Goal: Task Accomplishment & Management: Use online tool/utility

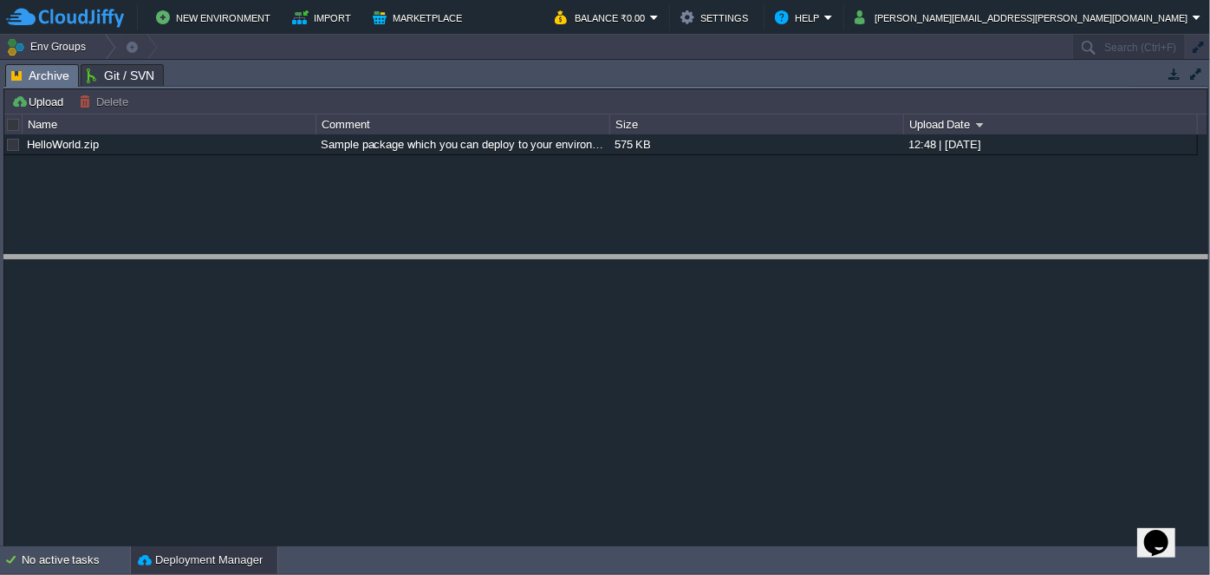
drag, startPoint x: 682, startPoint y: 79, endPoint x: 678, endPoint y: 270, distance: 191.6
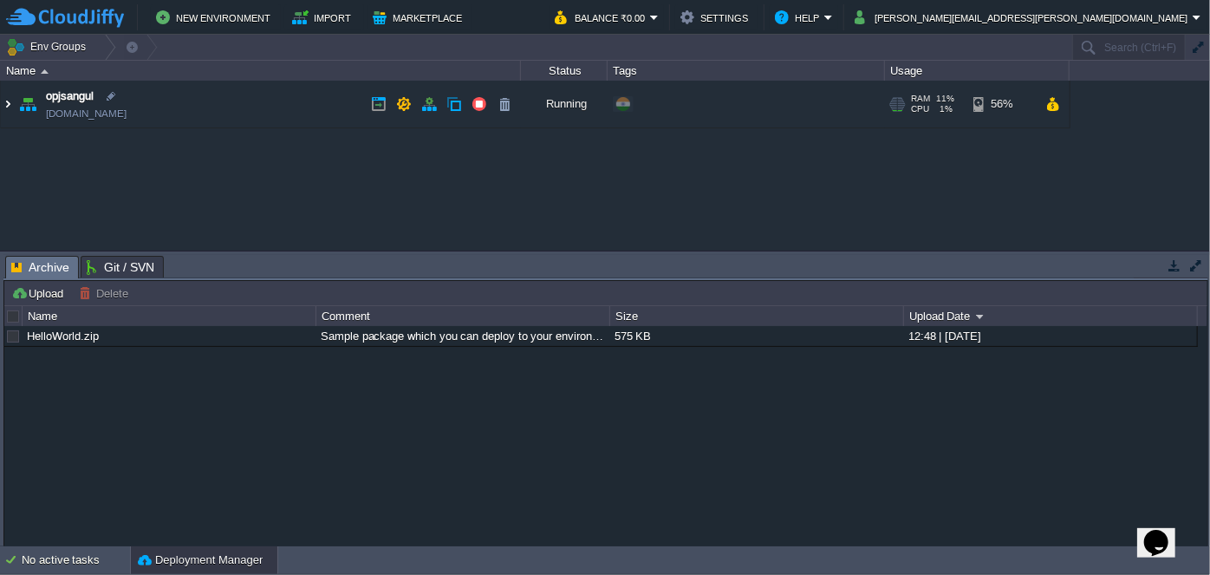
click at [7, 101] on img at bounding box center [8, 104] width 14 height 47
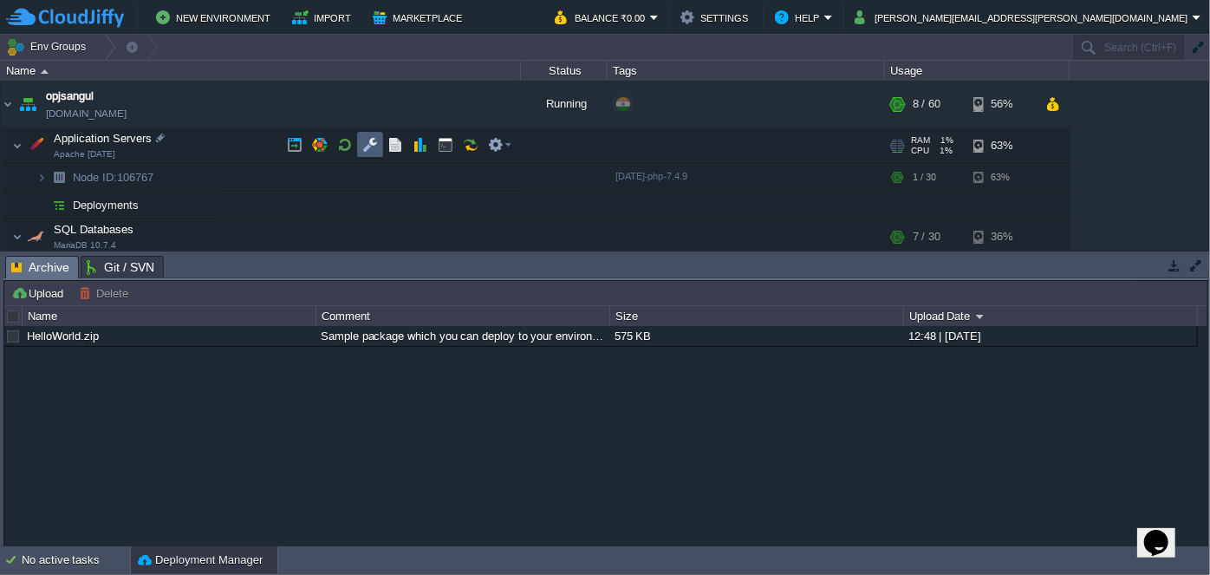
click at [361, 139] on td at bounding box center [370, 145] width 26 height 26
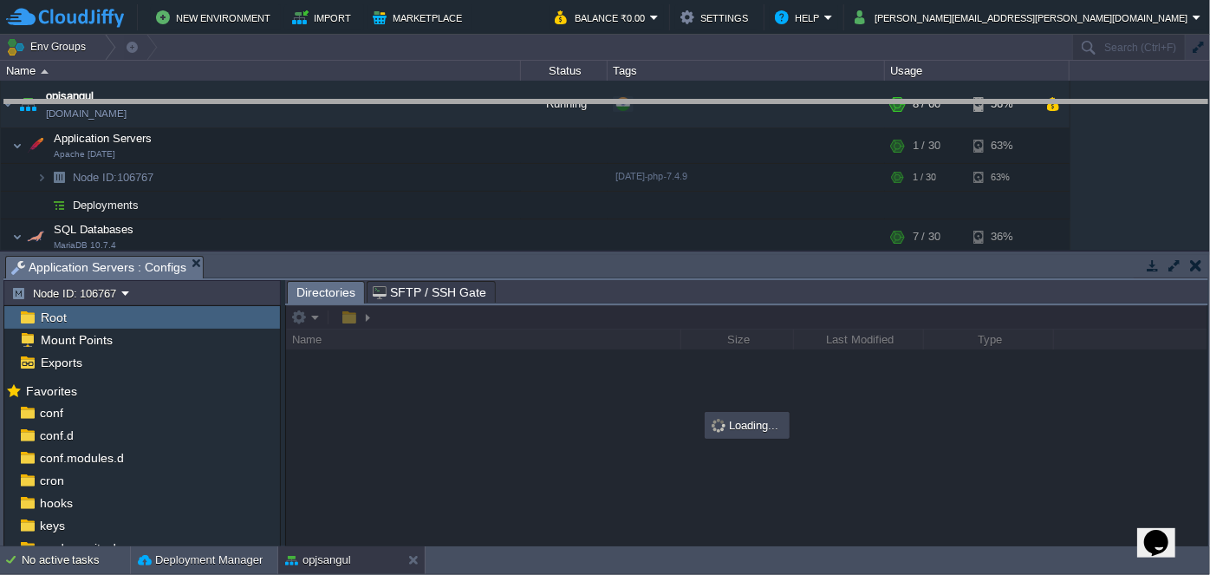
drag, startPoint x: 619, startPoint y: 257, endPoint x: 614, endPoint y: 102, distance: 155.2
click at [614, 102] on body "New Environment Import Marketplace Bonus ₹0.00 Upgrade Account Balance ₹0.00 Se…" at bounding box center [605, 287] width 1210 height 575
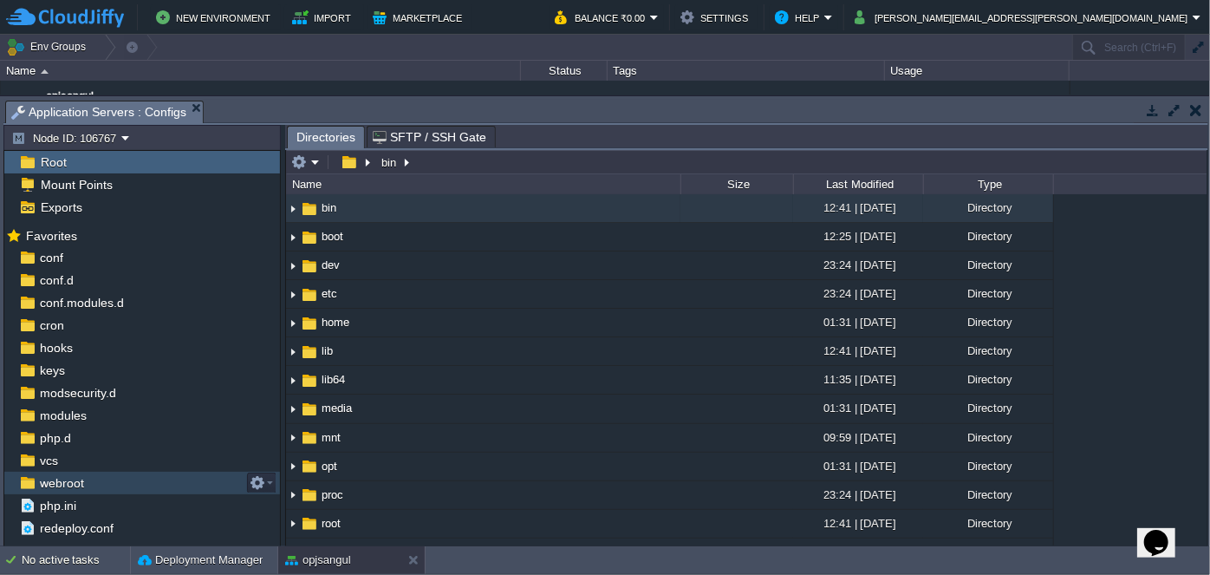
click at [88, 474] on div "webroot" at bounding box center [142, 482] width 276 height 23
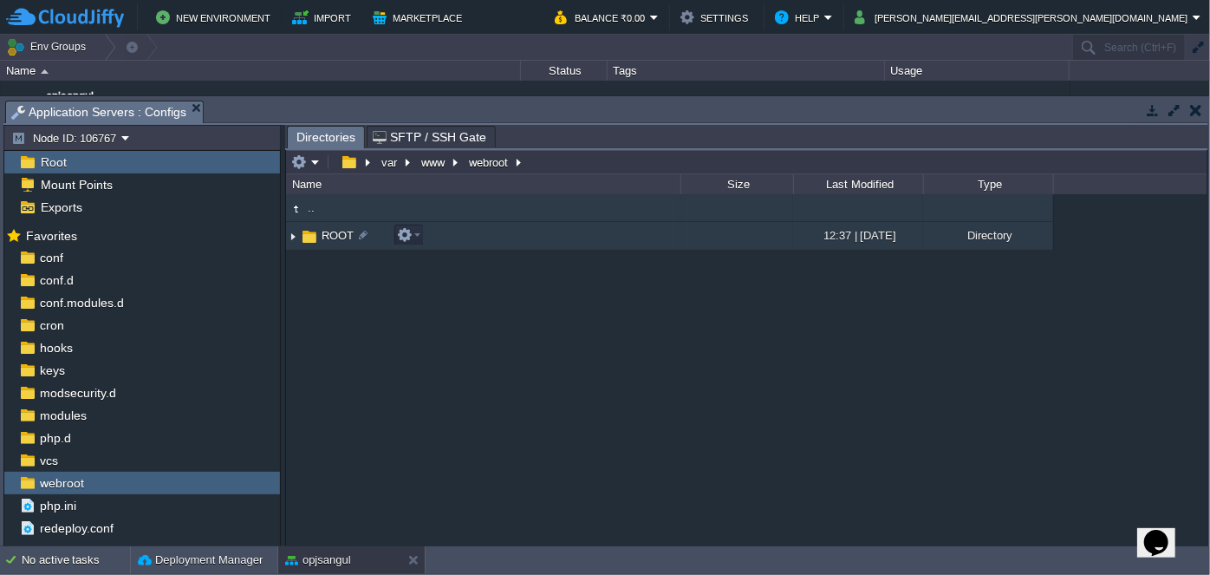
click at [293, 242] on img at bounding box center [293, 236] width 14 height 27
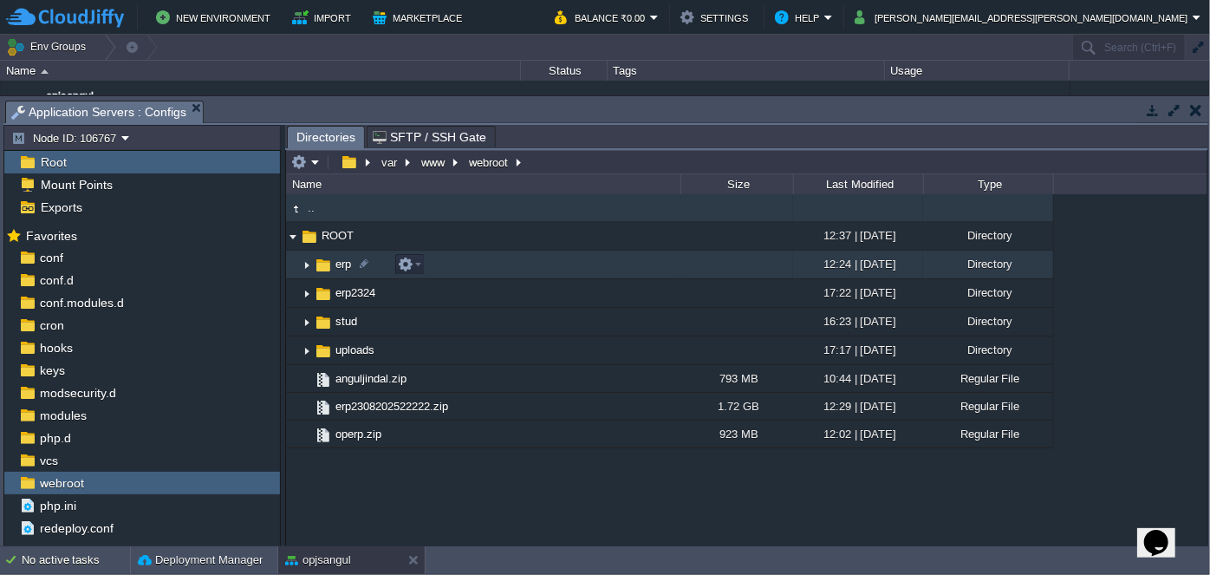
click at [307, 266] on img at bounding box center [307, 264] width 14 height 27
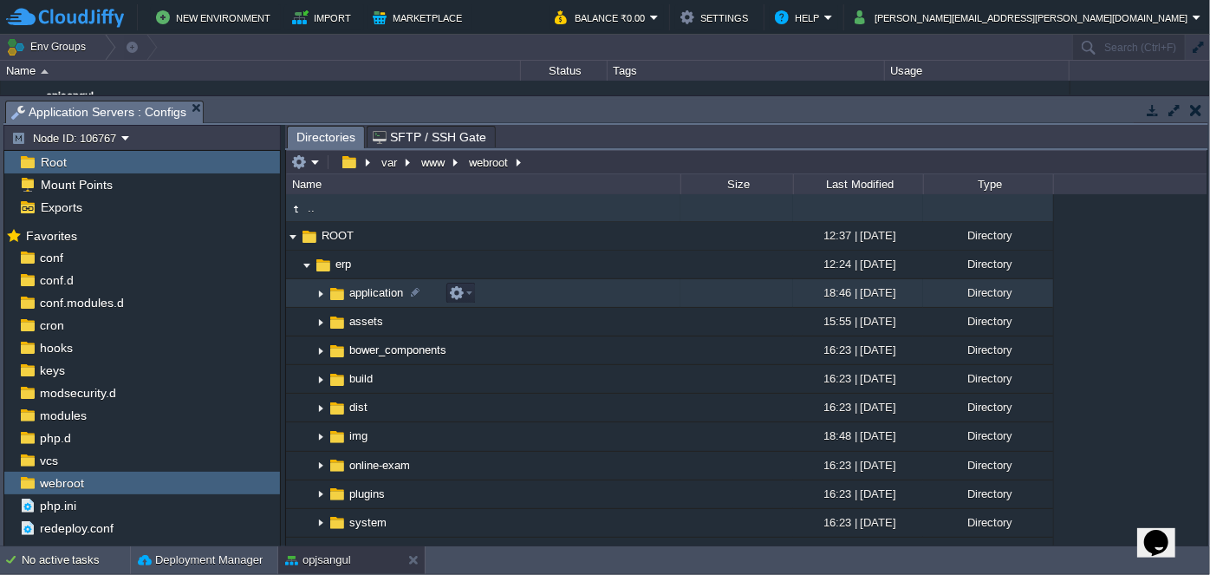
click at [320, 293] on img at bounding box center [321, 293] width 14 height 27
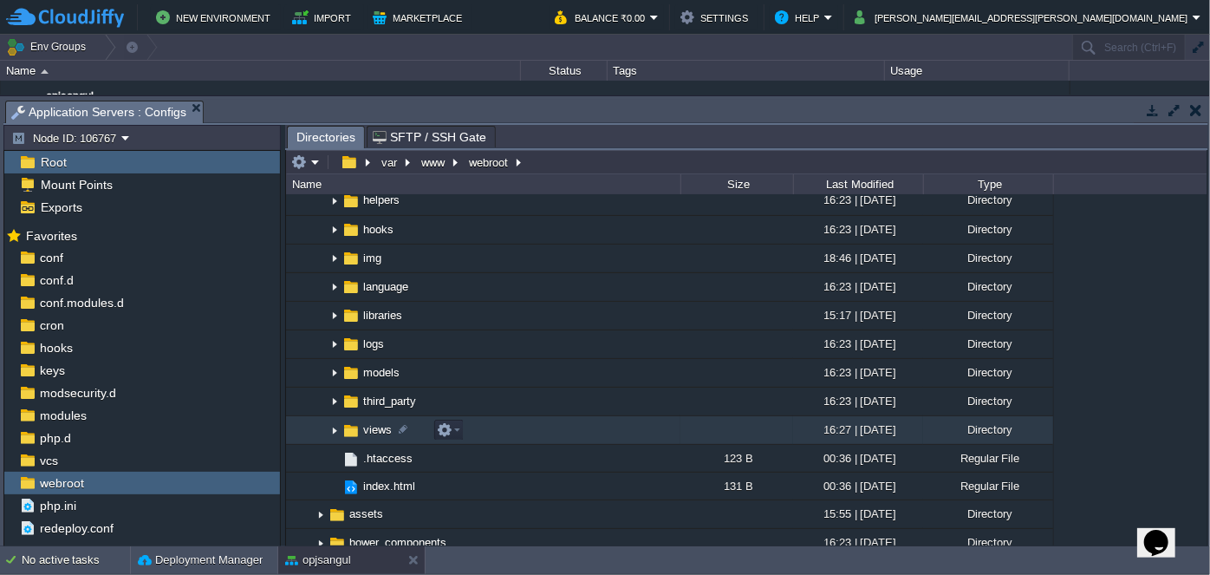
scroll to position [315, 0]
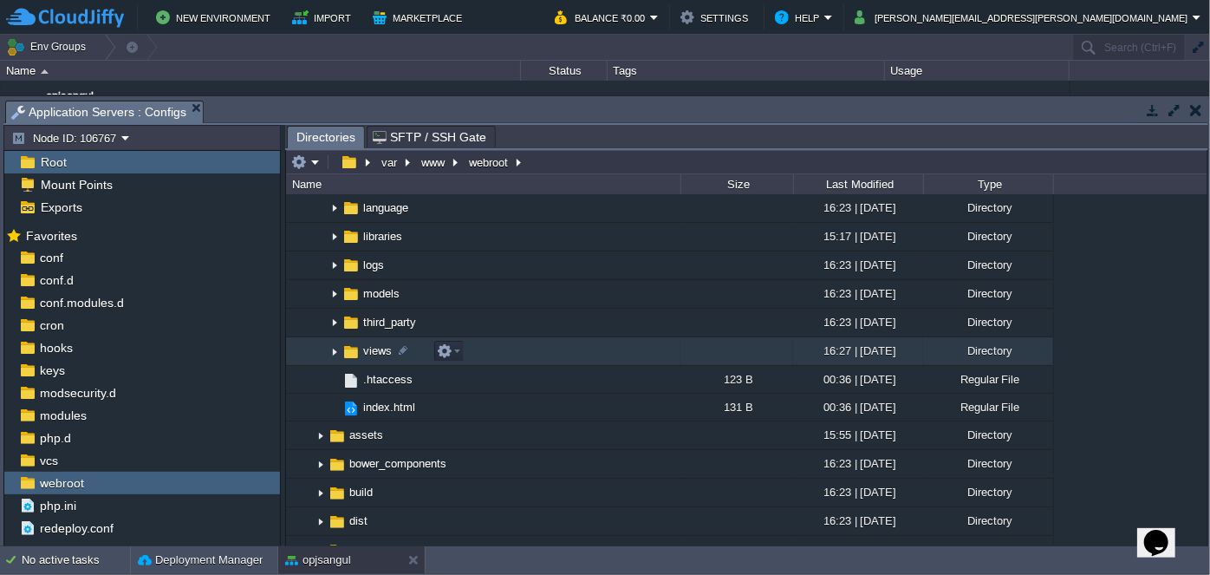
click at [339, 350] on img at bounding box center [335, 351] width 14 height 27
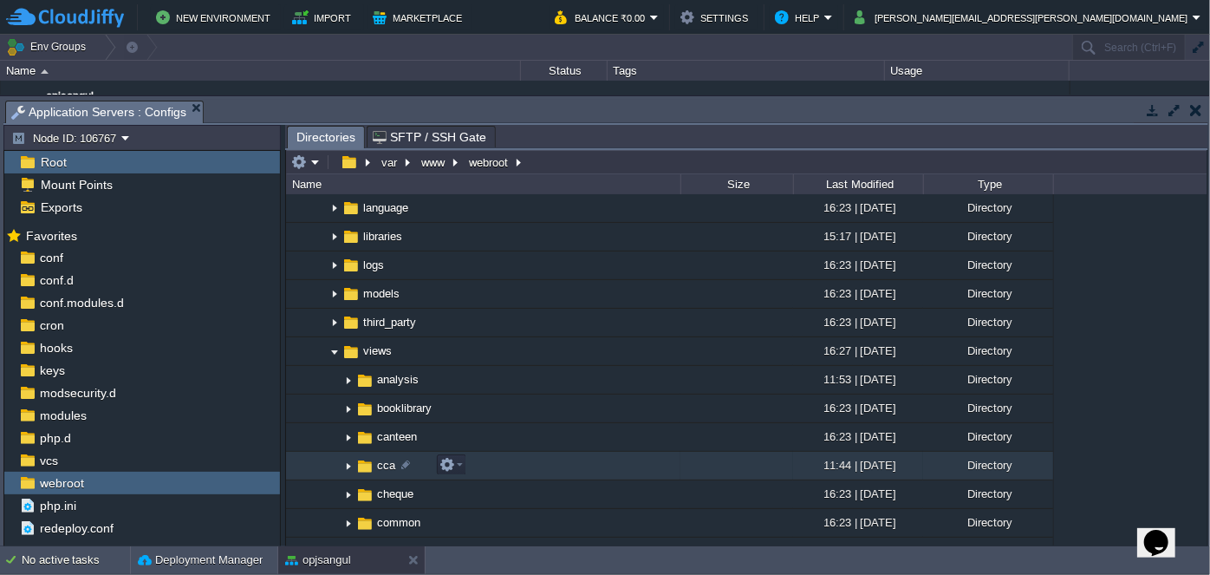
scroll to position [472, 0]
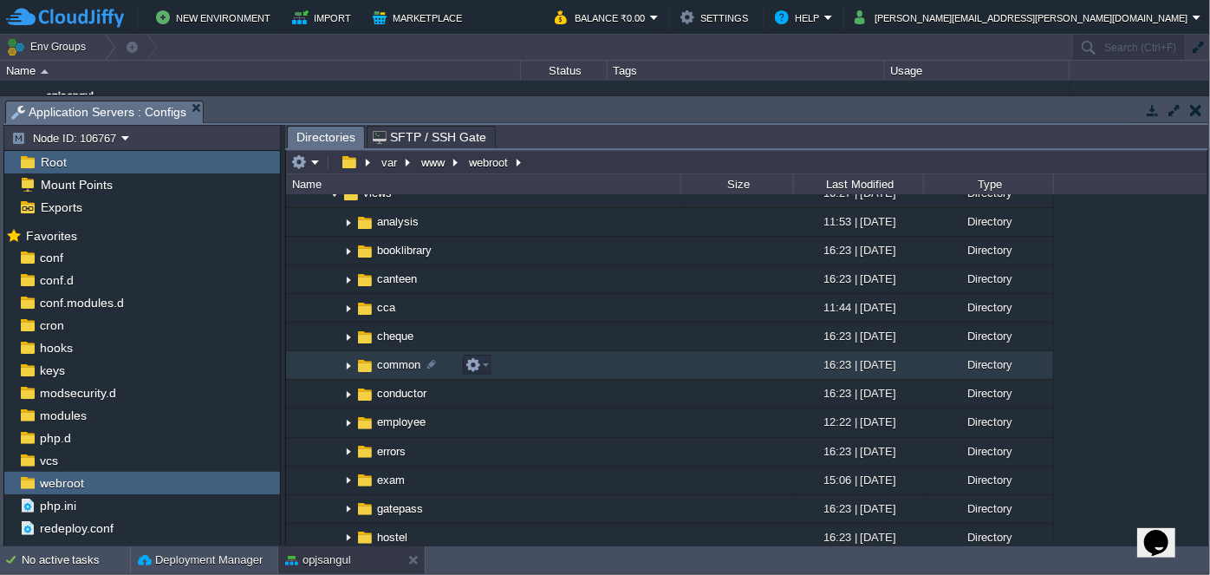
click at [351, 366] on img at bounding box center [348, 365] width 14 height 27
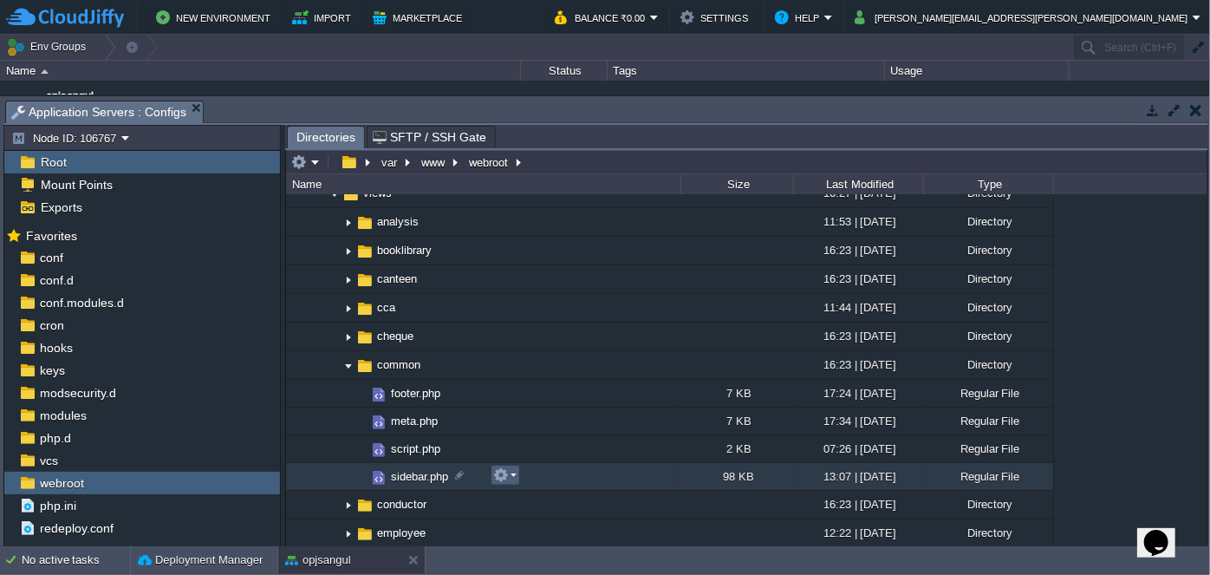
click at [512, 473] on em at bounding box center [504, 475] width 23 height 16
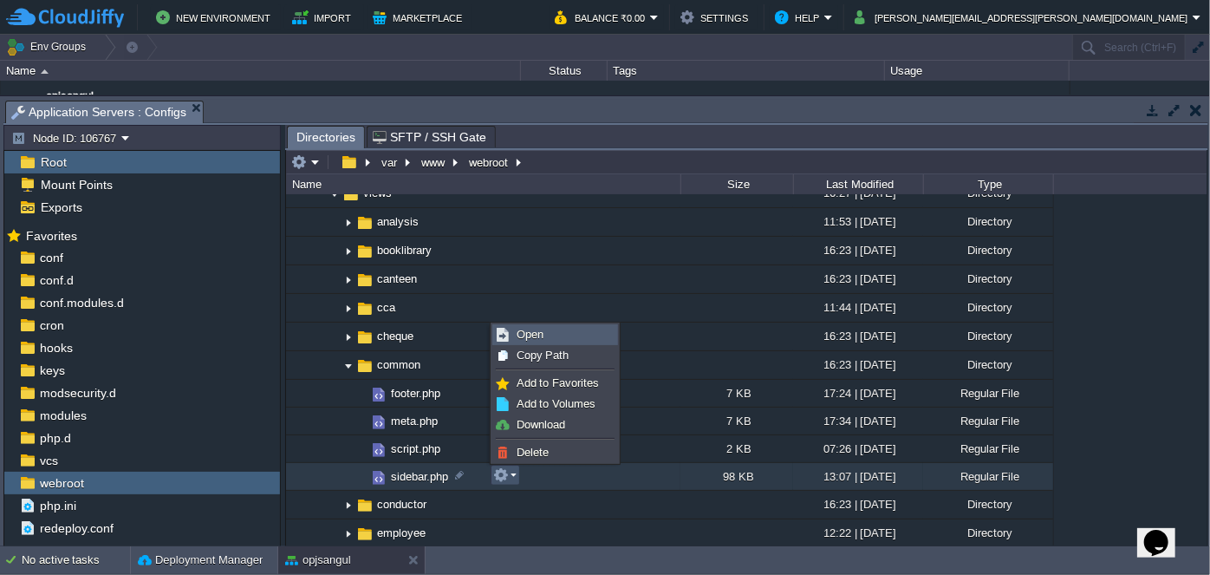
click at [533, 330] on span "Open" at bounding box center [530, 334] width 27 height 13
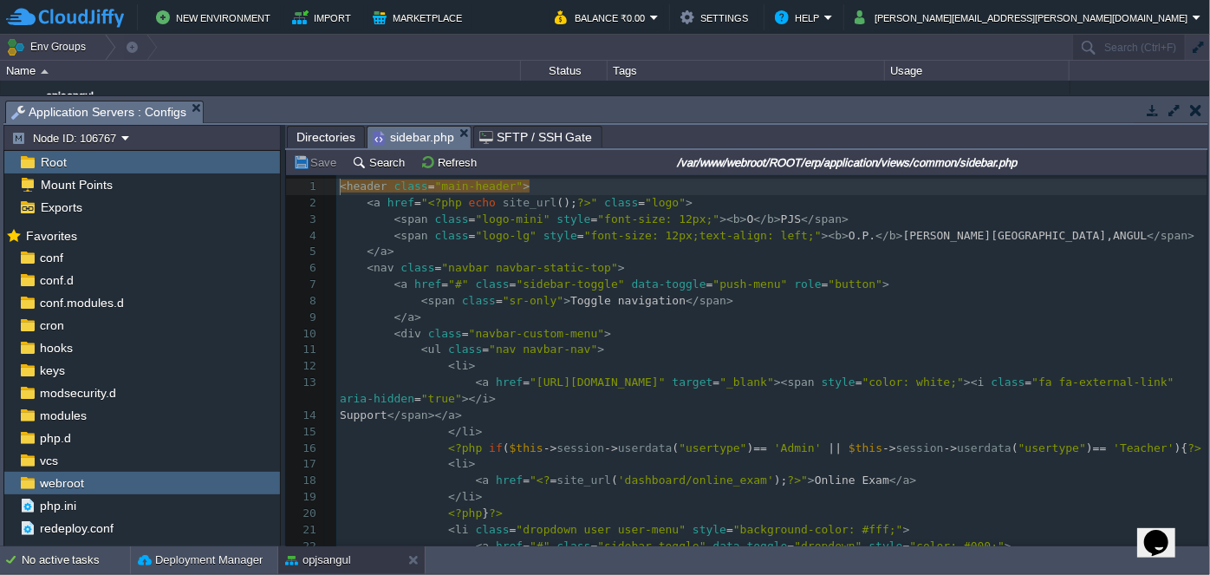
scroll to position [5, 0]
click at [941, 299] on pre "< span class = "sr-only" > Toggle navigation </ span >" at bounding box center [771, 301] width 871 height 16
click at [787, 344] on pre "< ul class = "nav navbar-nav" >" at bounding box center [771, 349] width 871 height 16
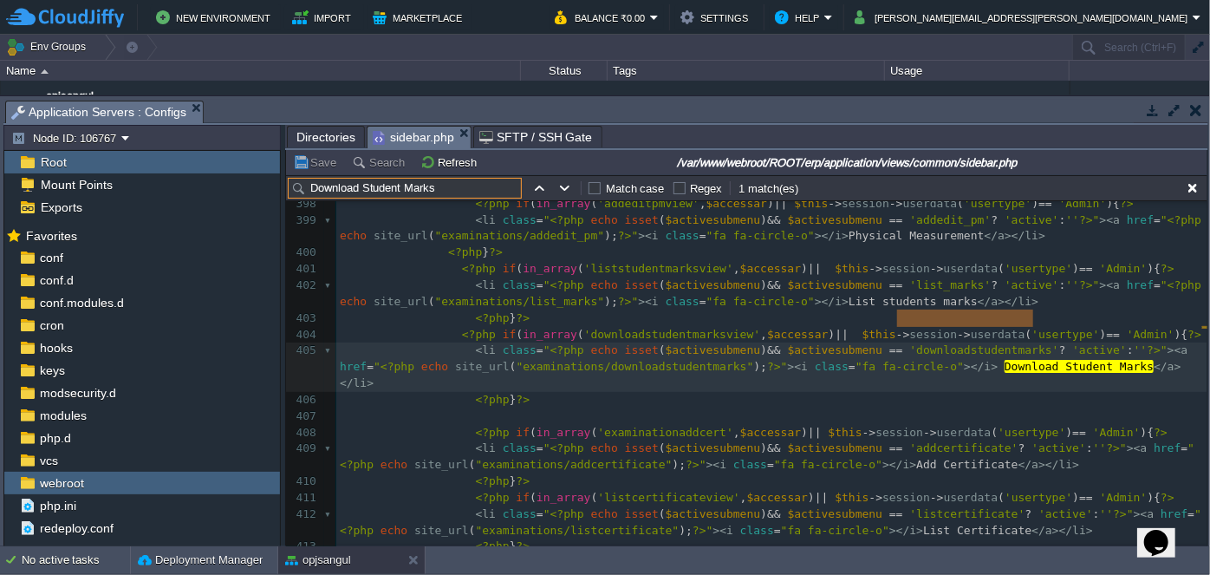
scroll to position [7728, 0]
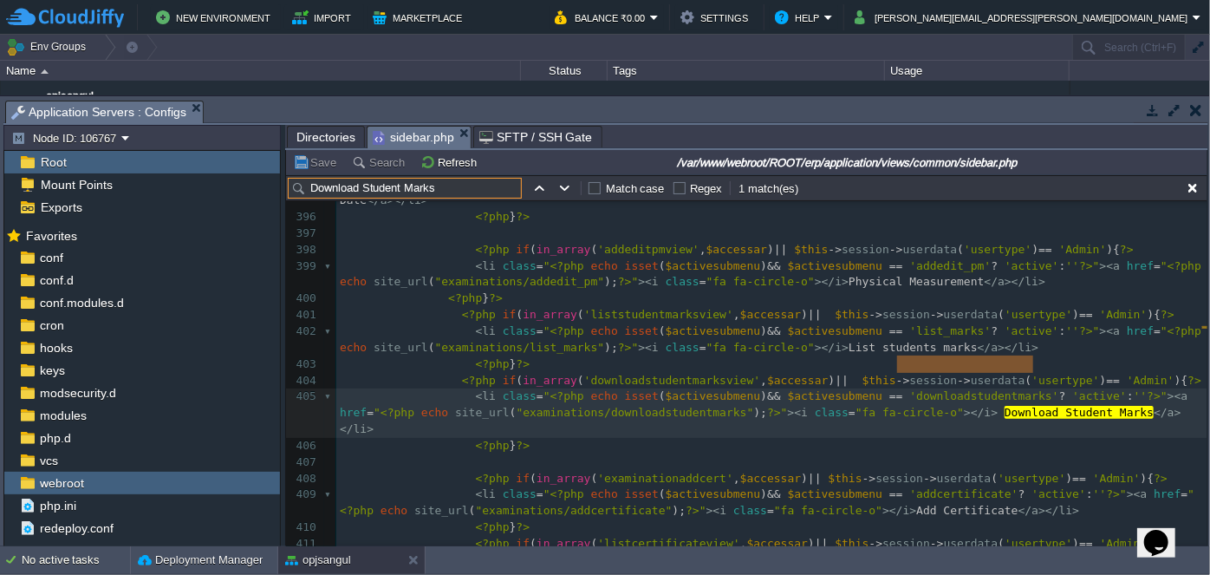
type input "Download Student Marks"
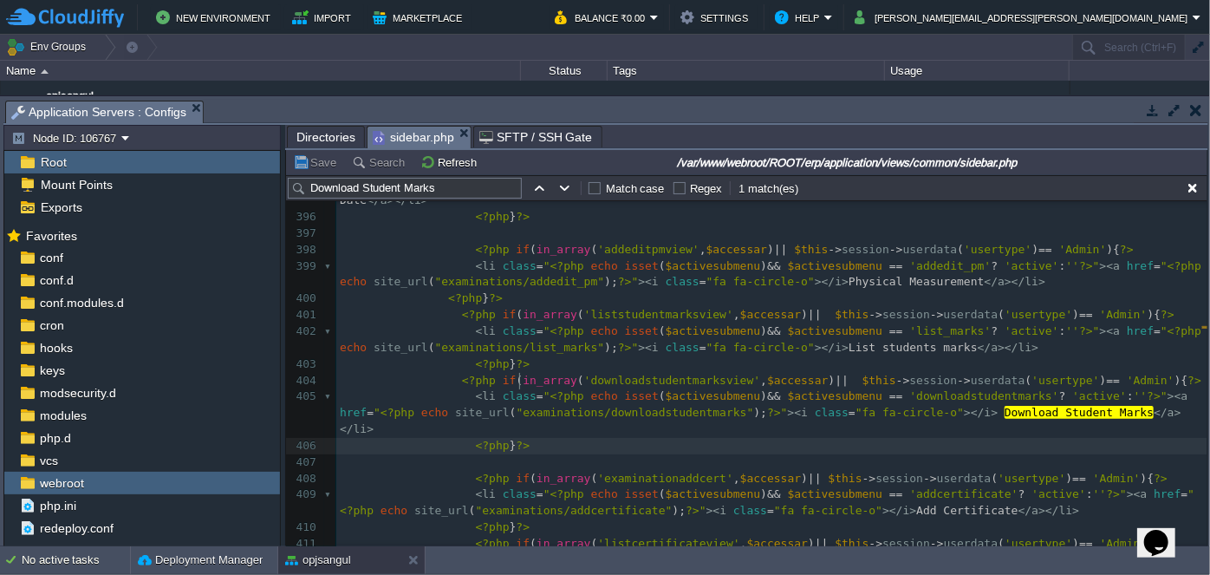
click at [534, 438] on pre "<?php } ?>" at bounding box center [771, 446] width 871 height 16
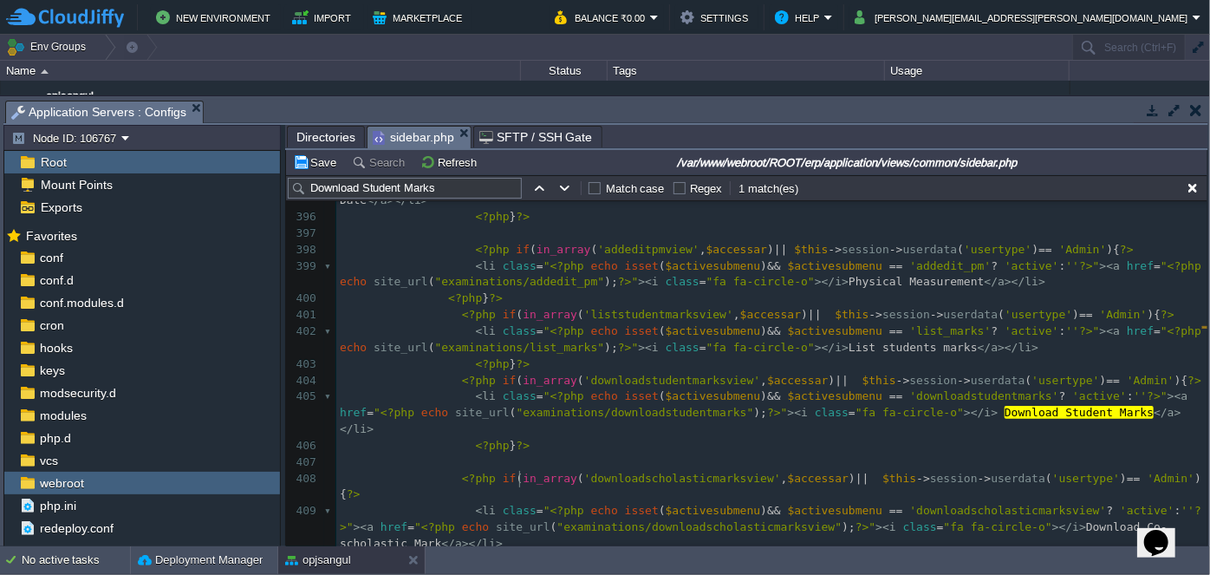
click at [1065, 552] on pre "<?php } ?>" at bounding box center [771, 560] width 871 height 16
click at [327, 137] on span "Directories" at bounding box center [325, 137] width 59 height 21
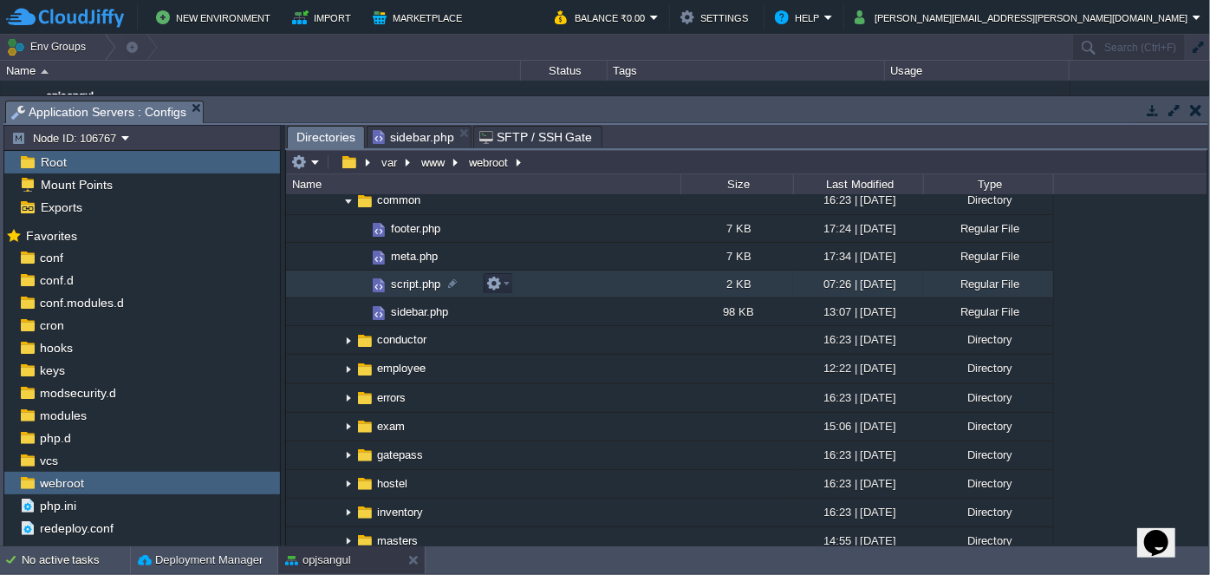
scroll to position [551, 0]
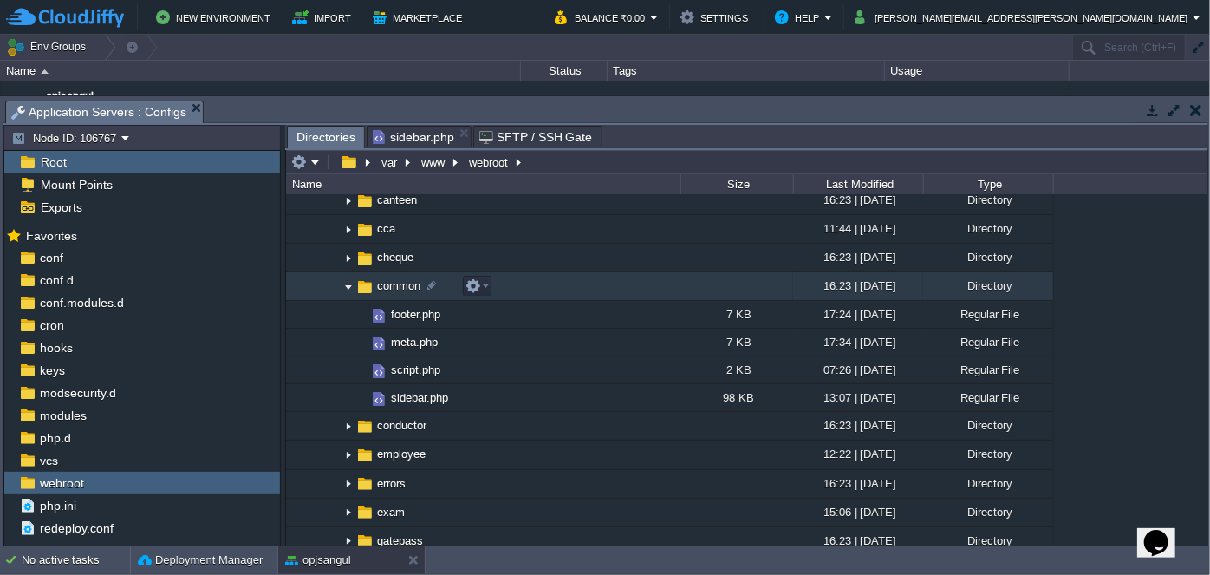
click at [355, 289] on img at bounding box center [364, 286] width 19 height 19
click at [346, 289] on img at bounding box center [348, 286] width 14 height 27
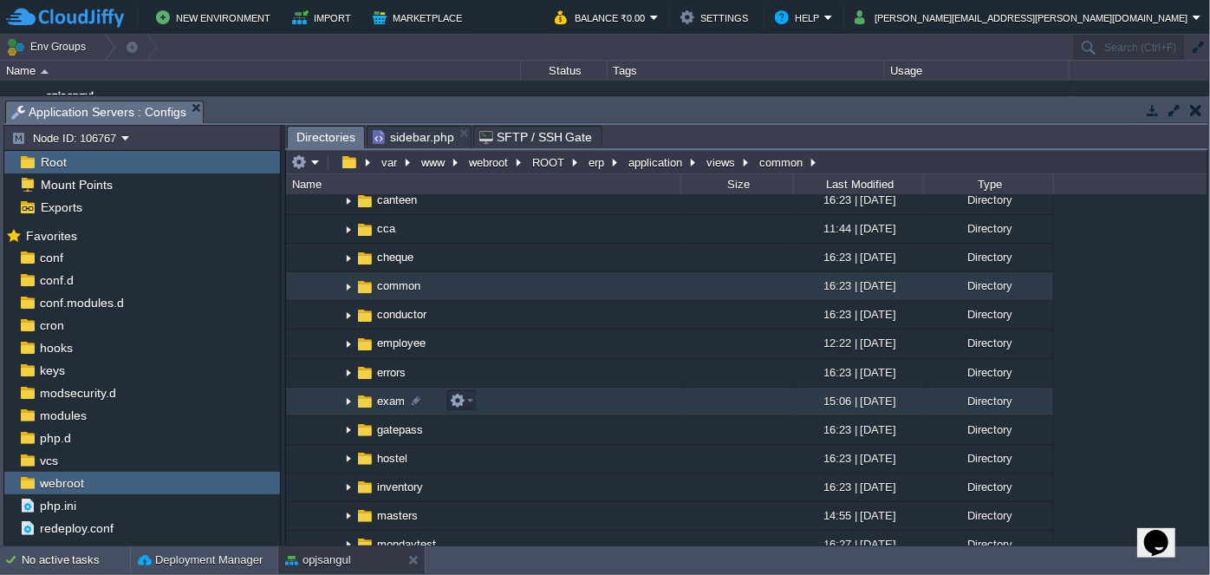
click at [346, 400] on img at bounding box center [348, 401] width 14 height 27
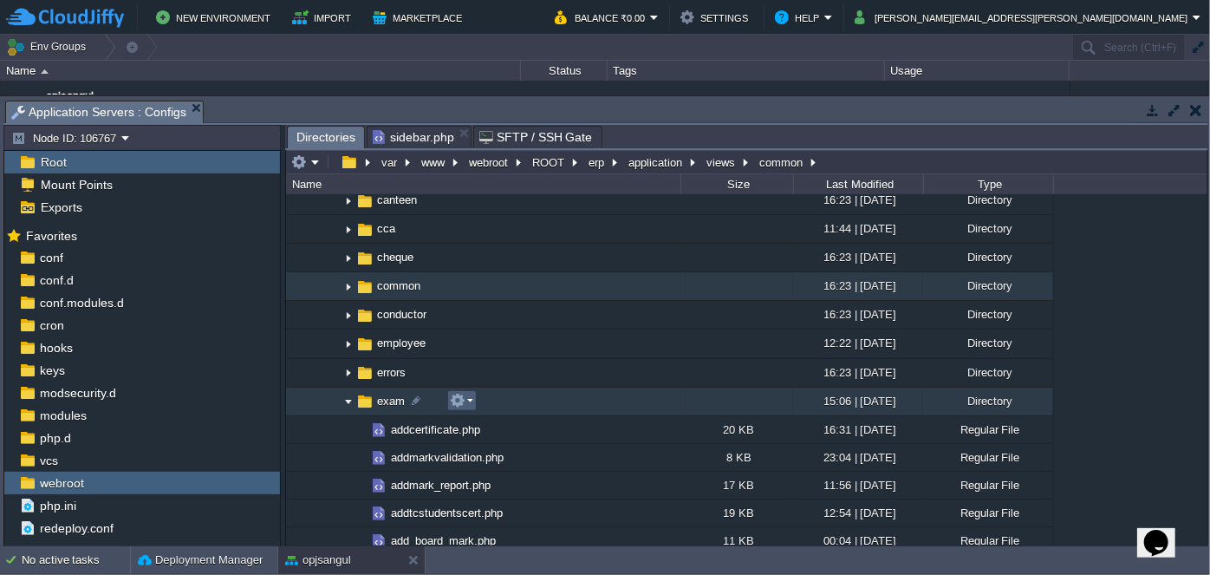
click at [473, 401] on td at bounding box center [461, 400] width 29 height 21
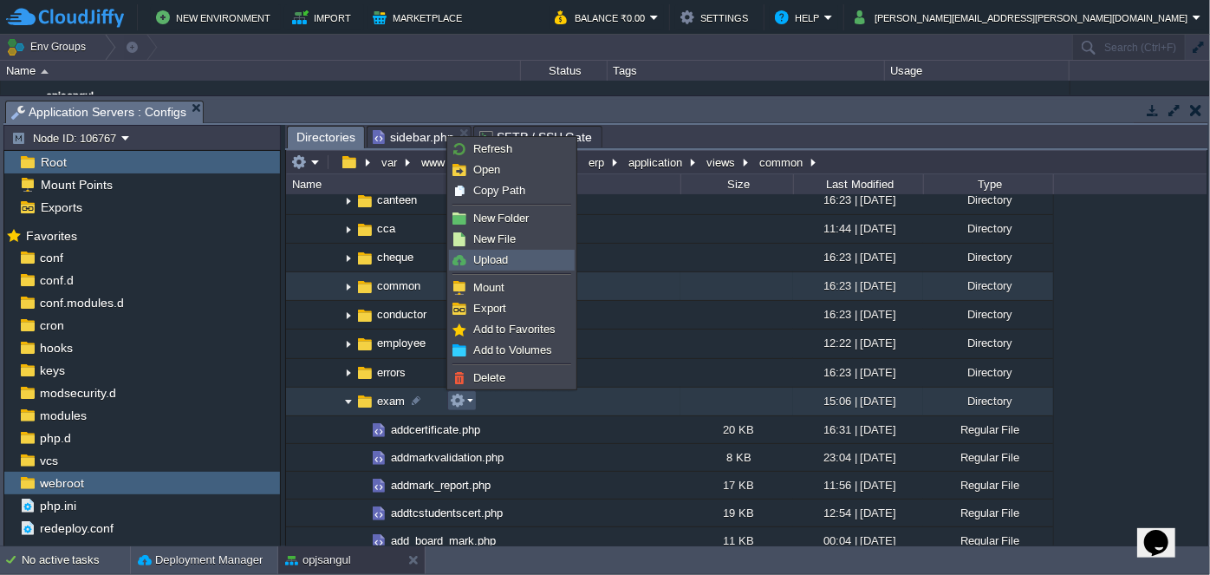
click at [500, 260] on span "Upload" at bounding box center [490, 259] width 35 height 13
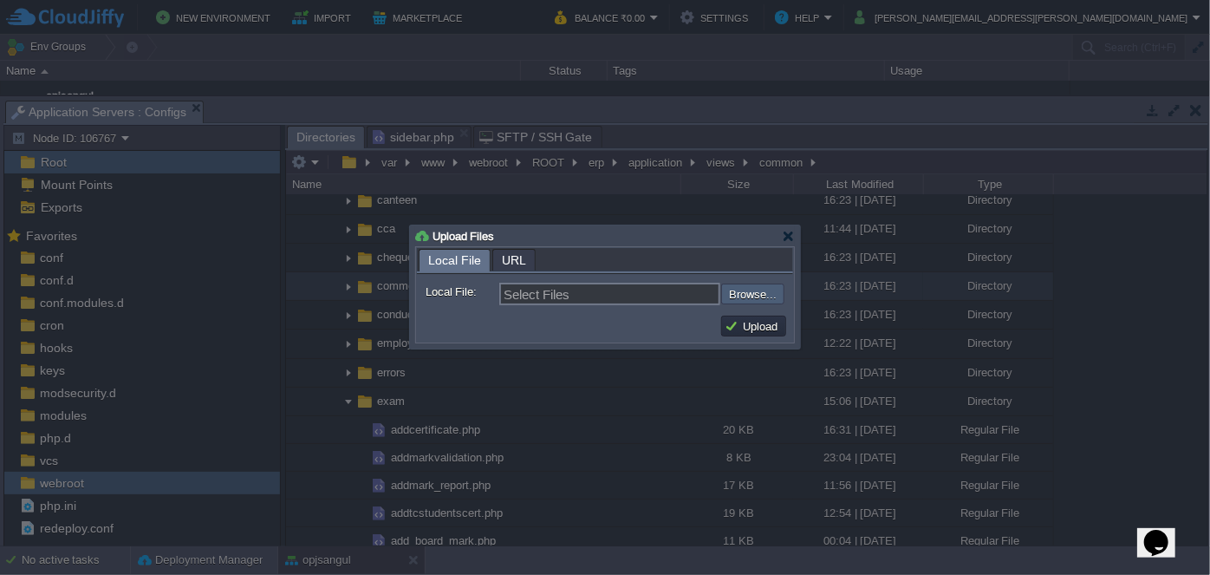
click at [768, 301] on input "file" at bounding box center [674, 293] width 219 height 20
type input "C:\fakepath\downloadascholaticmarks.php"
type input "downloadascholaticmarks.php, downloadscholasticmarksview.php"
click at [746, 324] on button "Upload" at bounding box center [754, 326] width 58 height 16
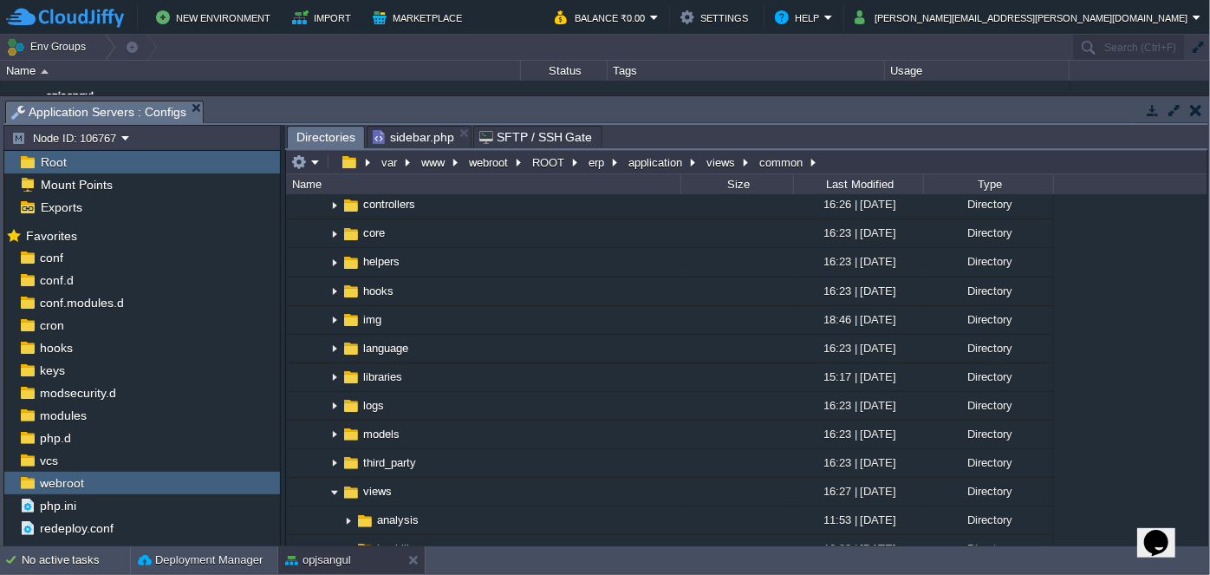
scroll to position [78, 0]
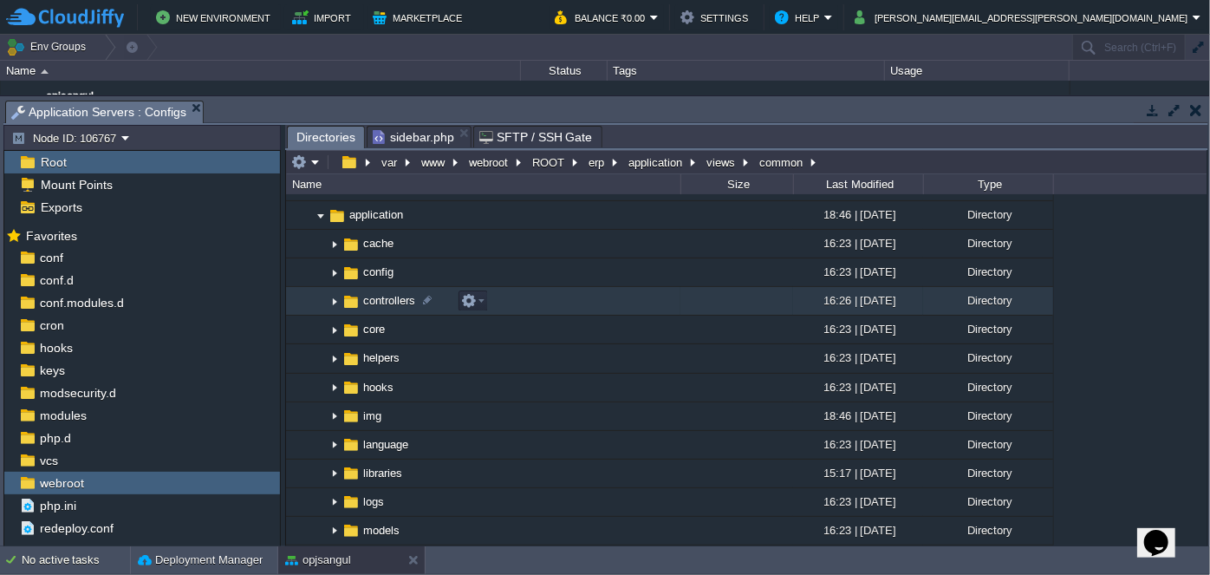
click at [338, 301] on img at bounding box center [335, 301] width 14 height 27
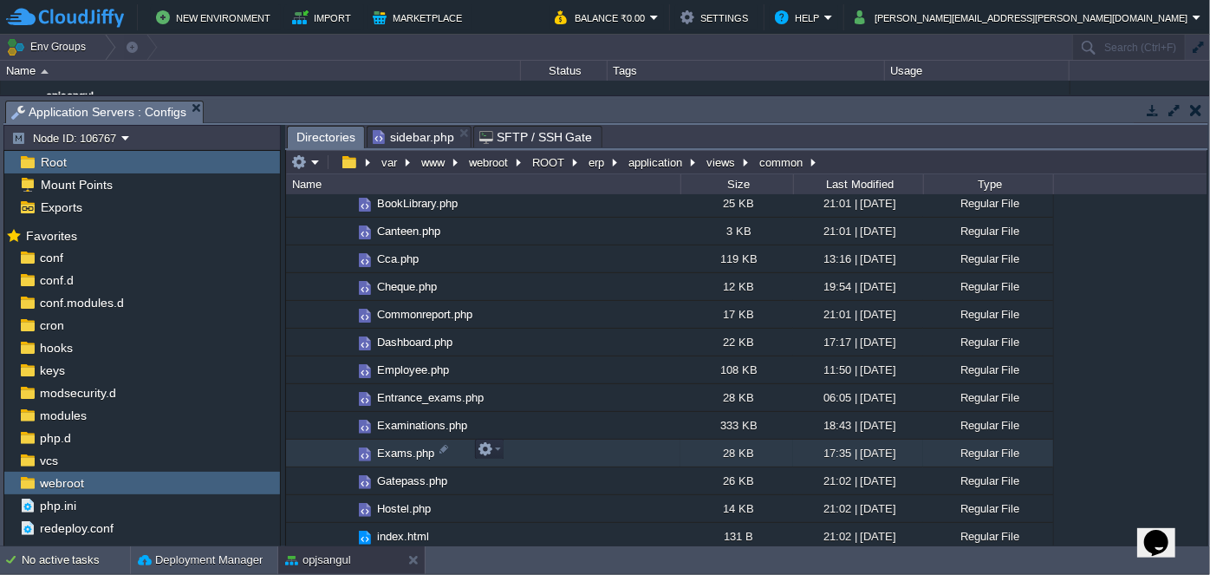
scroll to position [393, 0]
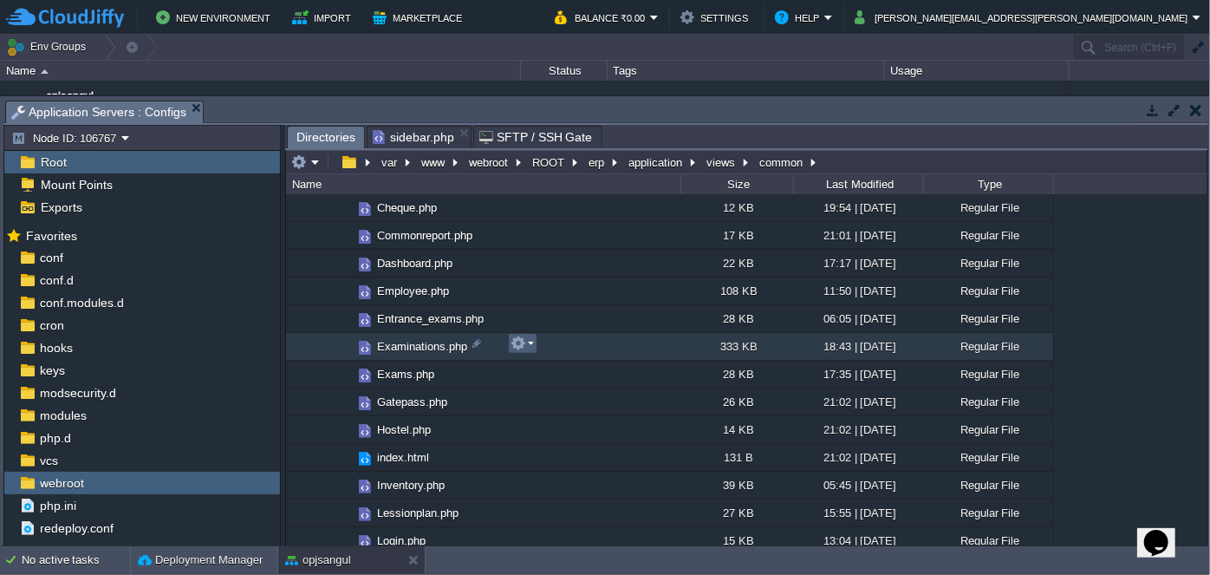
click at [535, 343] on td at bounding box center [522, 343] width 29 height 21
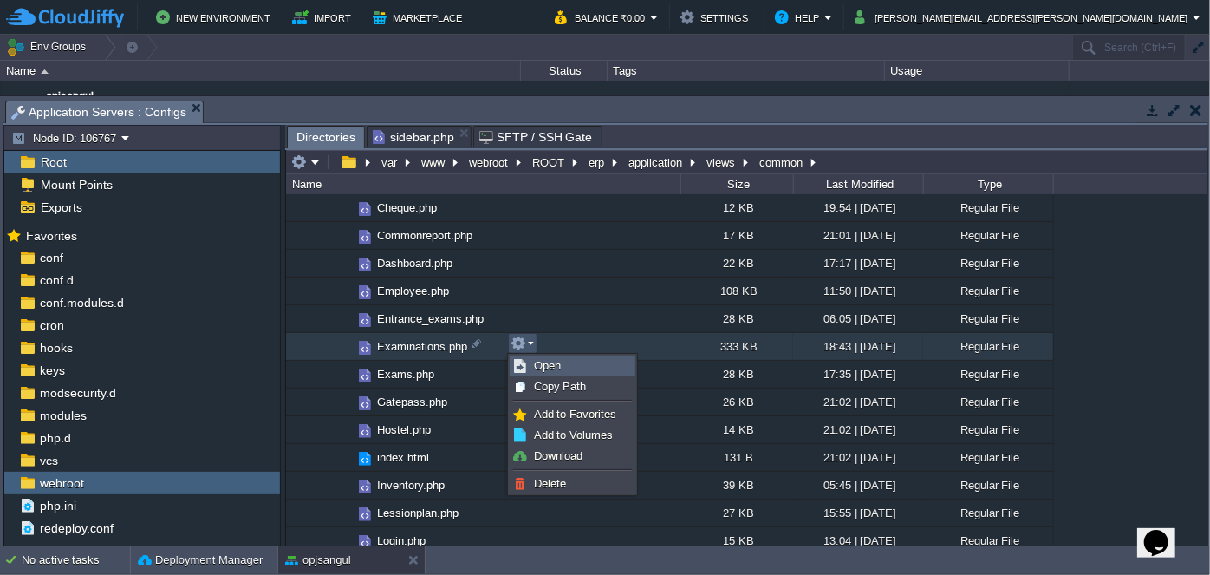
click at [543, 364] on span "Open" at bounding box center [547, 365] width 27 height 13
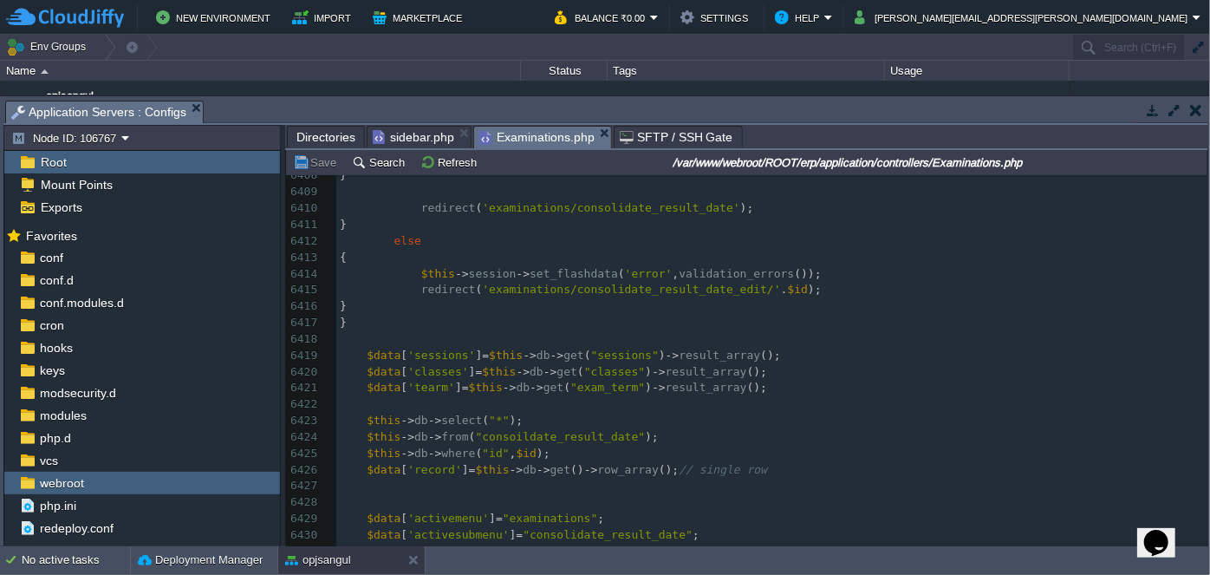
scroll to position [0, 0]
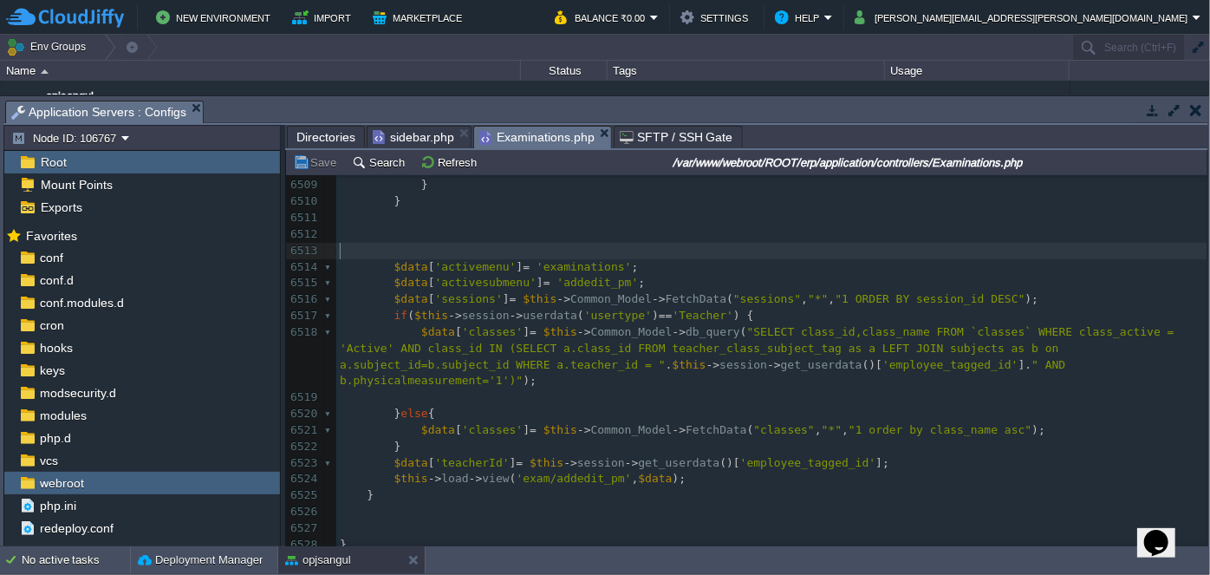
click at [441, 245] on pre "​" at bounding box center [771, 251] width 871 height 16
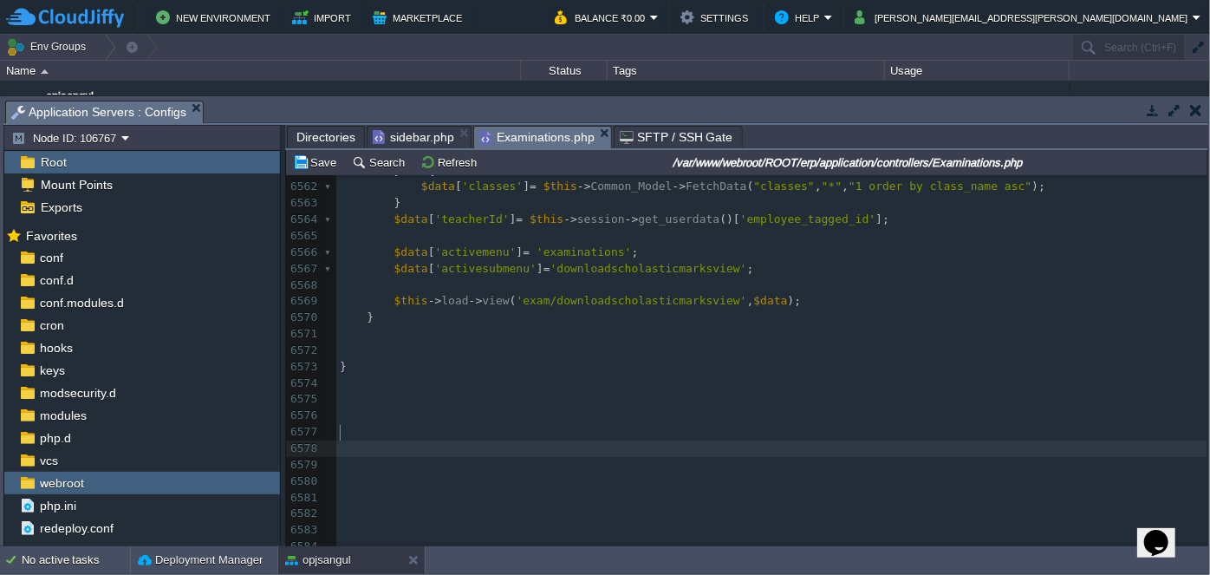
click at [690, 440] on pre "​" at bounding box center [771, 448] width 871 height 16
